Goal: Book appointment/travel/reservation

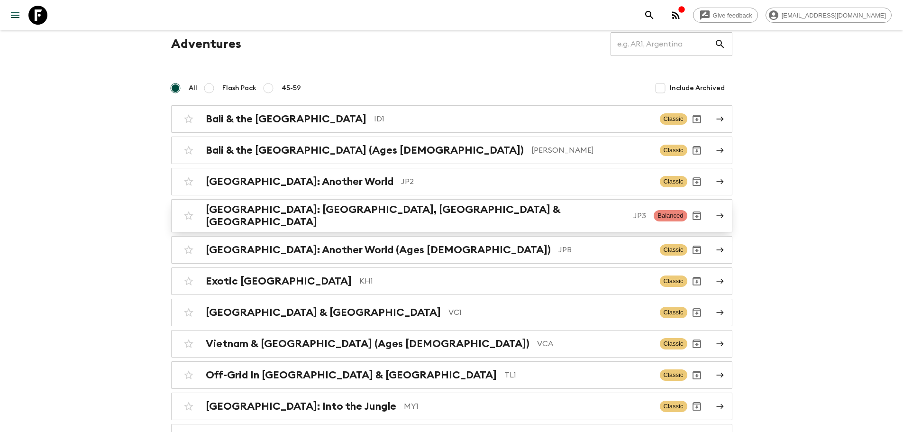
scroll to position [190, 0]
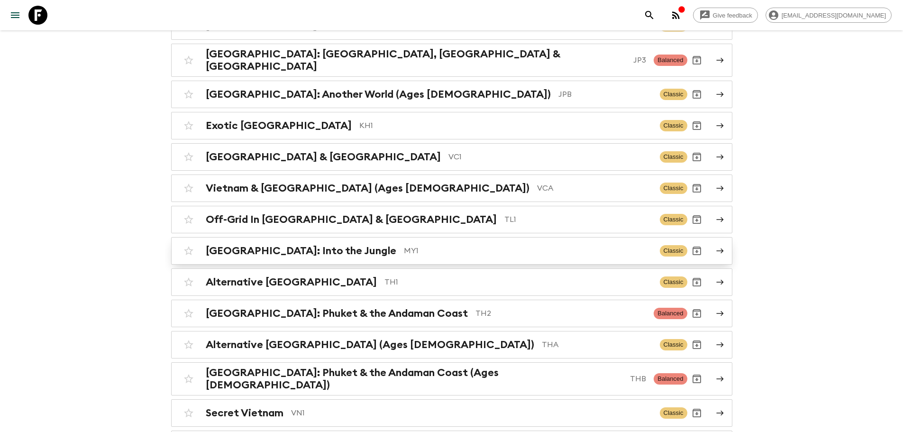
click at [259, 245] on h2 "[GEOGRAPHIC_DATA]: Into the Jungle" at bounding box center [301, 251] width 191 height 12
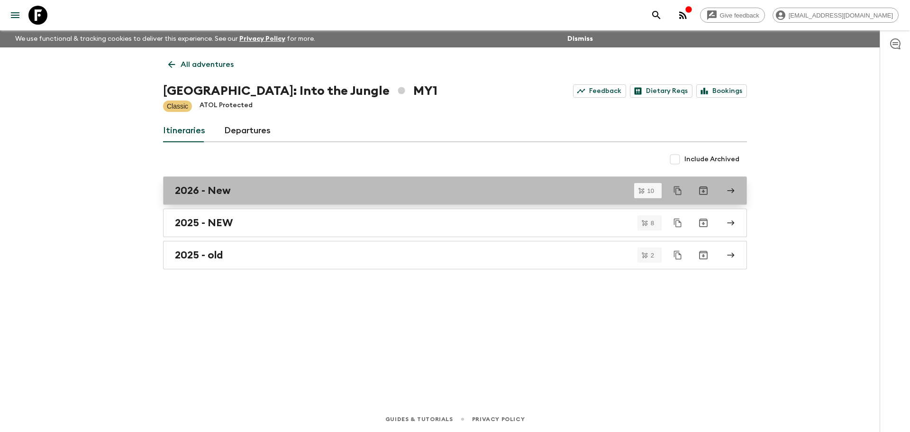
click at [252, 191] on div "2026 - New" at bounding box center [446, 190] width 542 height 12
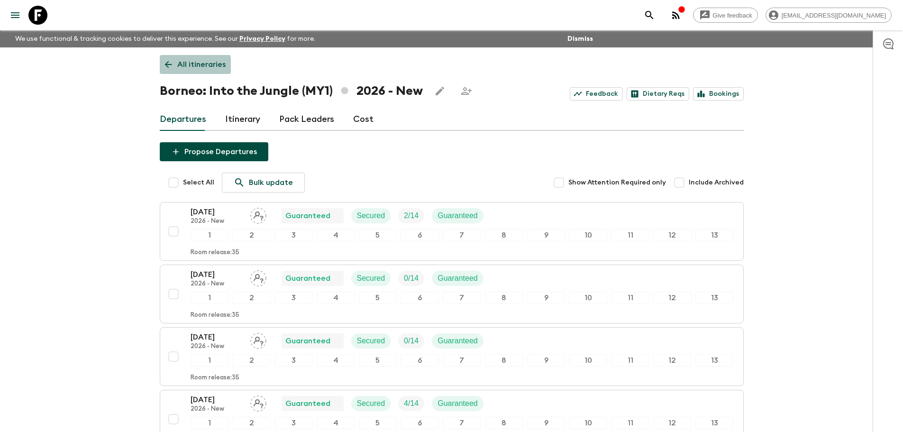
click at [167, 66] on icon at bounding box center [167, 64] width 7 height 7
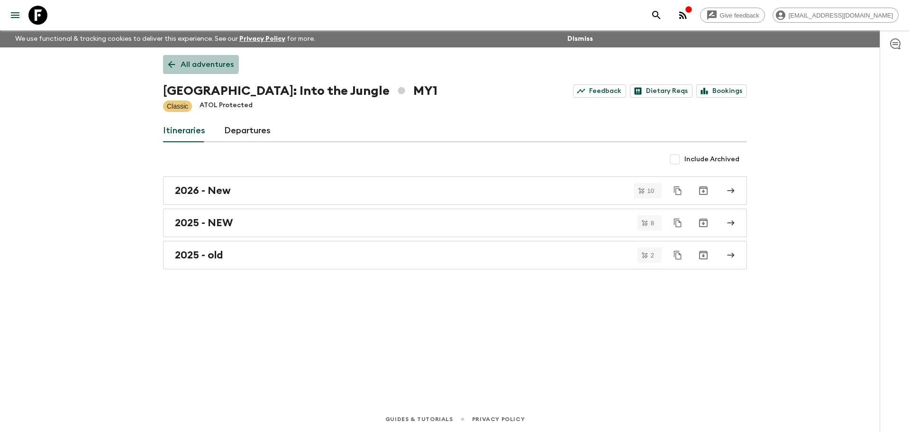
click at [191, 59] on p "All adventures" at bounding box center [207, 64] width 53 height 11
